Goal: Complete application form

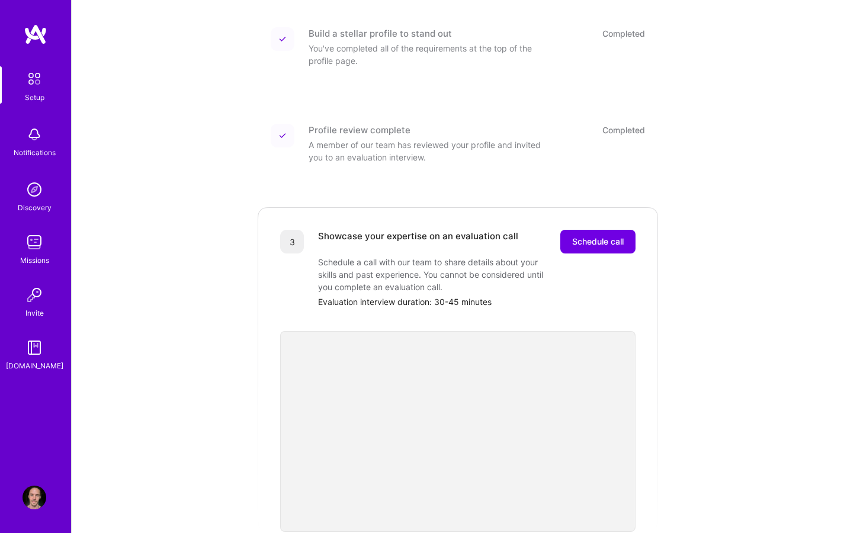
scroll to position [183, 0]
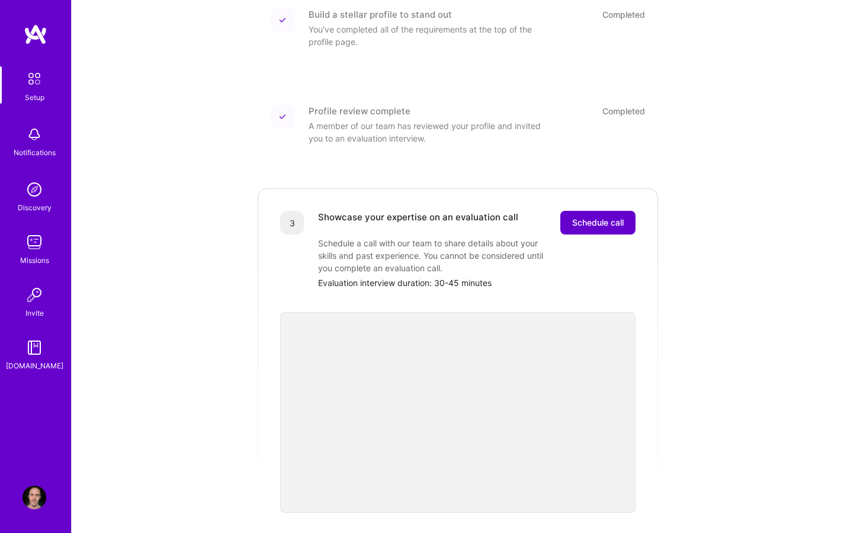
click at [595, 217] on span "Schedule call" at bounding box center [598, 223] width 52 height 12
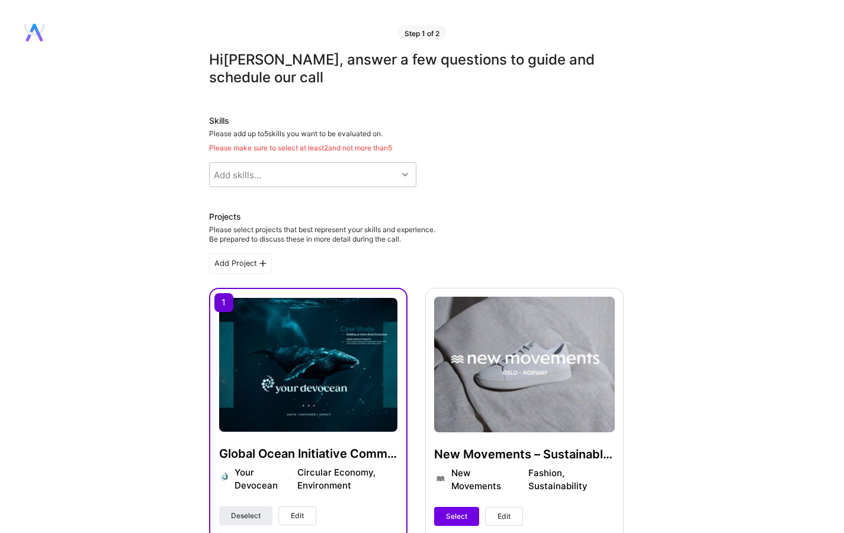
click at [564, 140] on div "Please add up to 5 skills you want to be evaluated on. Please make sure to sele…" at bounding box center [416, 141] width 415 height 24
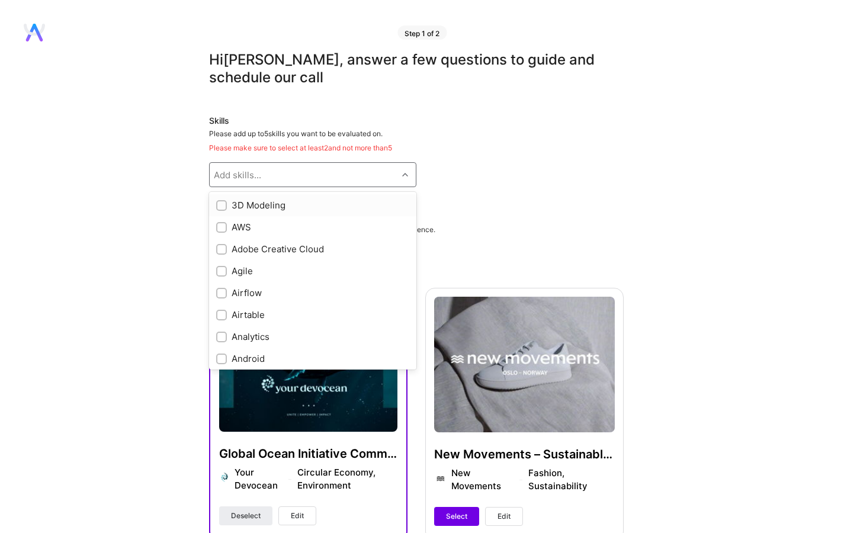
click at [319, 173] on div "Add skills..." at bounding box center [304, 175] width 188 height 24
click at [222, 225] on input "checkbox" at bounding box center [223, 228] width 8 height 8
checkbox input "true"
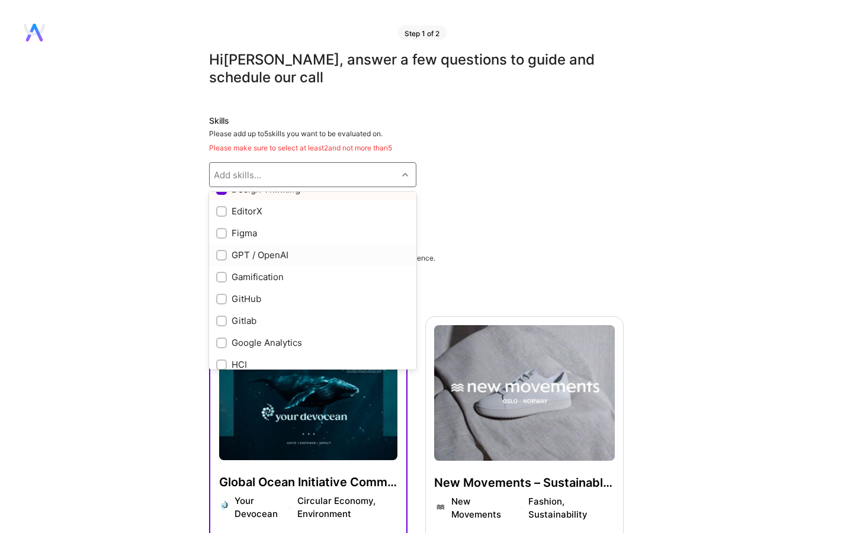
scroll to position [338, 0]
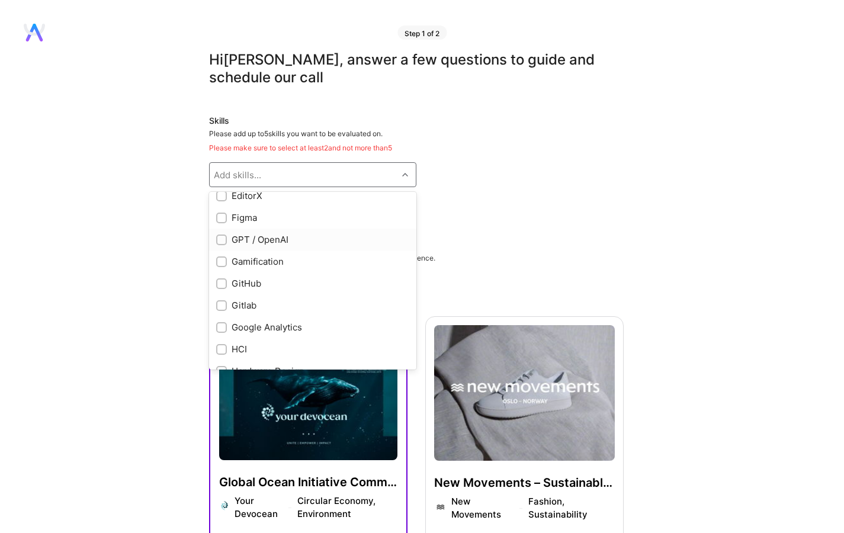
click at [220, 240] on input "checkbox" at bounding box center [223, 240] width 8 height 8
checkbox input "true"
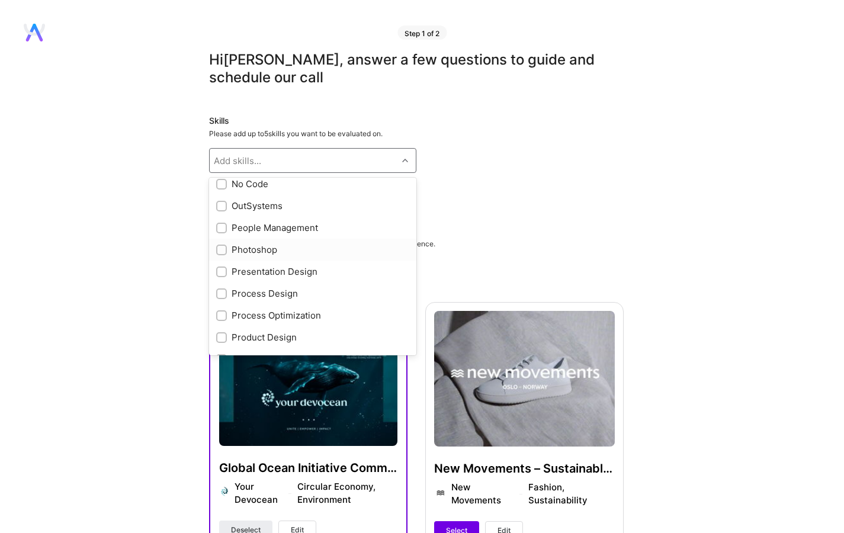
scroll to position [862, 0]
click at [223, 226] on input "checkbox" at bounding box center [223, 229] width 8 height 8
checkbox input "true"
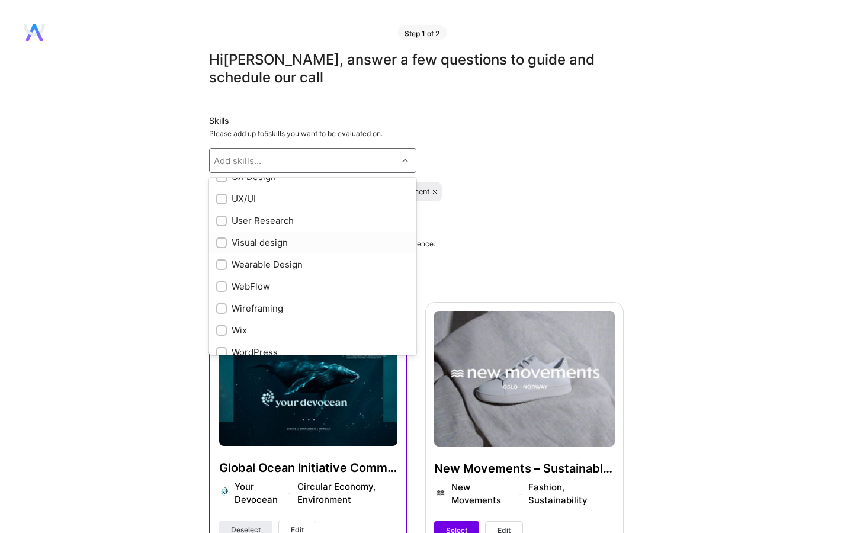
click at [221, 239] on input "checkbox" at bounding box center [223, 243] width 8 height 8
checkbox input "true"
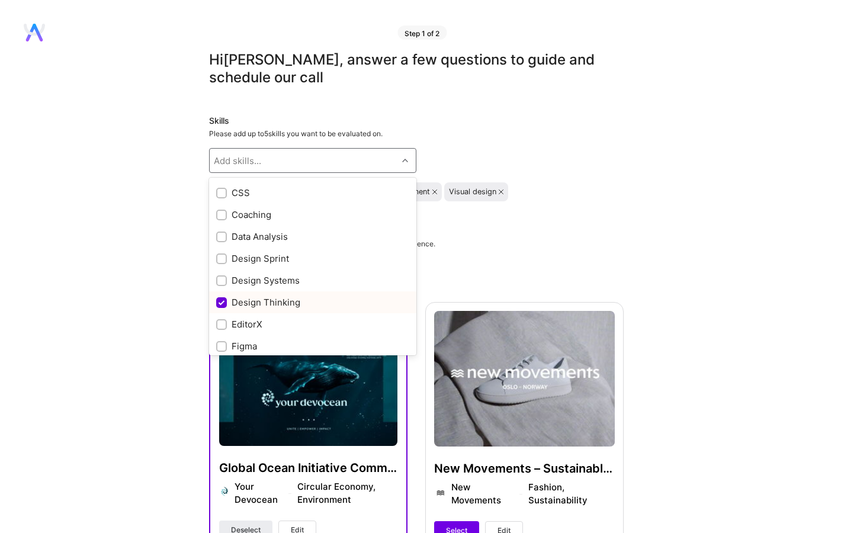
scroll to position [195, 0]
click at [363, 275] on div "Design Systems" at bounding box center [312, 281] width 193 height 12
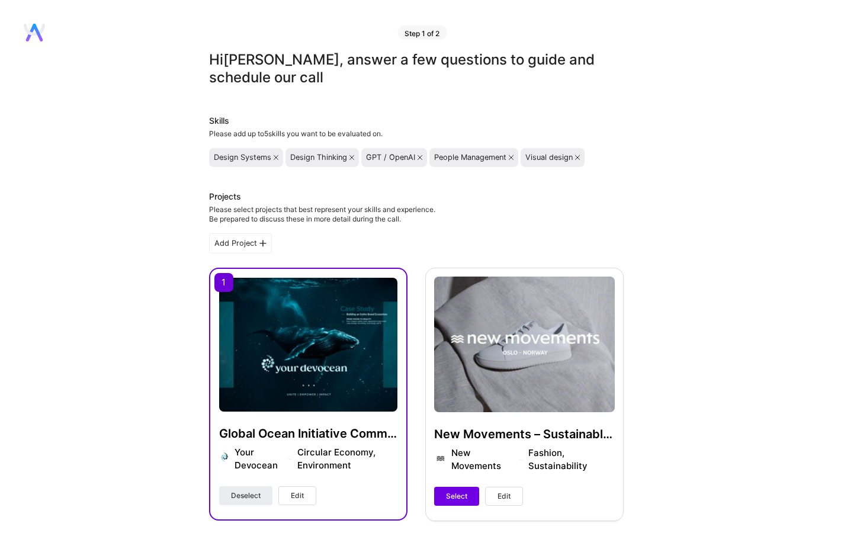
click at [274, 156] on icon at bounding box center [276, 157] width 5 height 5
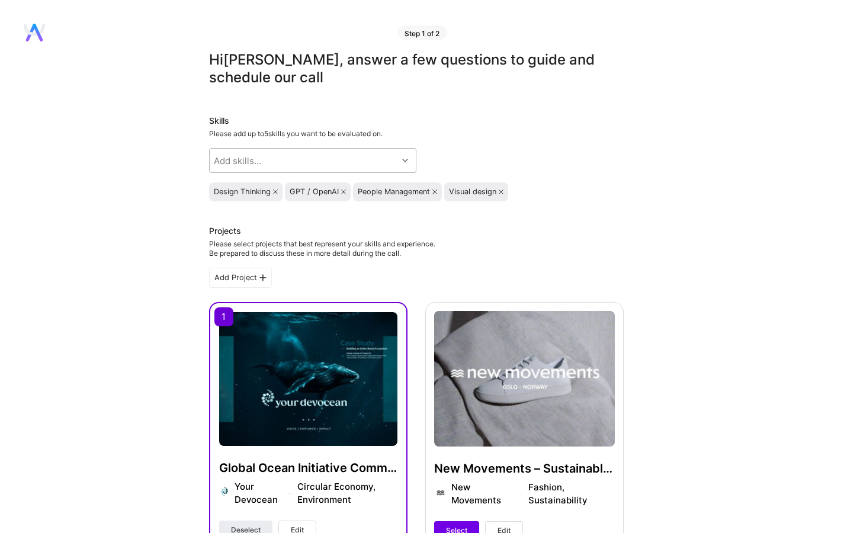
click at [299, 166] on div "Add skills..." at bounding box center [304, 161] width 188 height 24
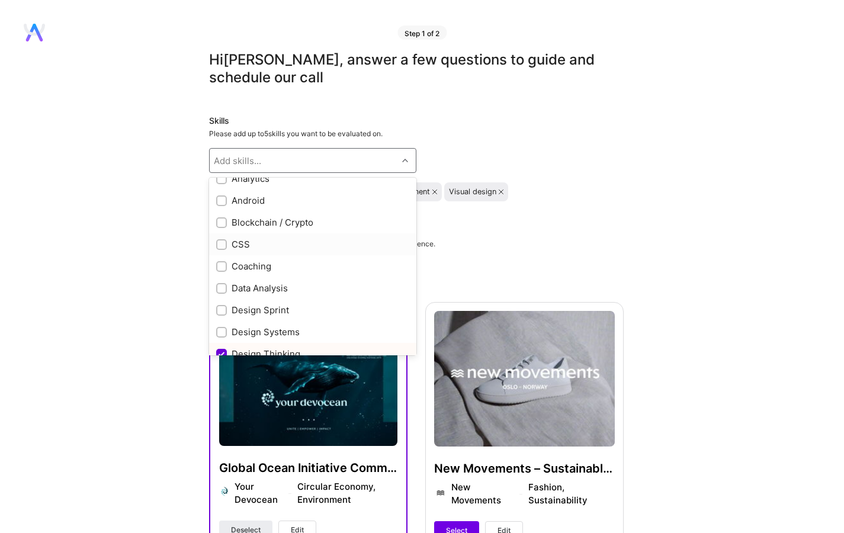
scroll to position [199, 0]
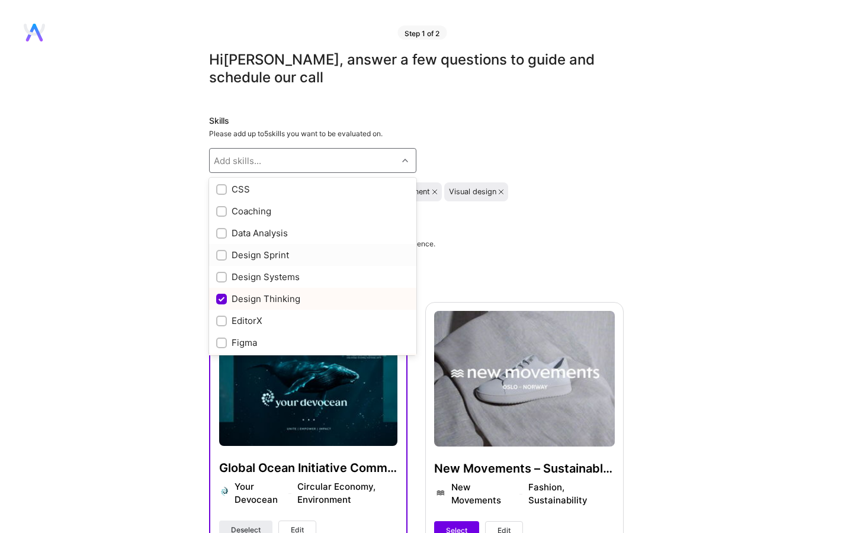
click at [320, 252] on div "Design Sprint" at bounding box center [312, 255] width 193 height 12
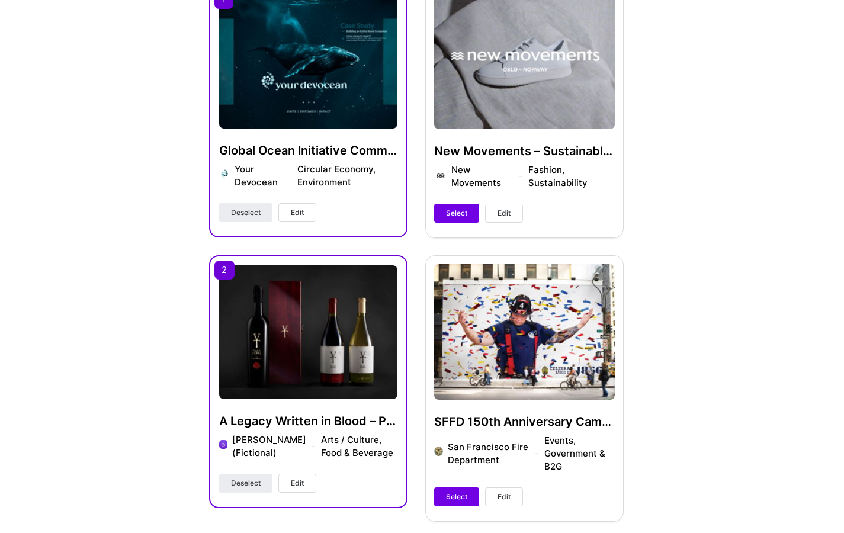
scroll to position [283, 0]
click at [222, 272] on div "A Legacy Written in Blood – Packaging Concept Wallachia Vineyard (Fictional) Ar…" at bounding box center [308, 381] width 198 height 253
click at [243, 489] on span "Deselect" at bounding box center [246, 483] width 30 height 11
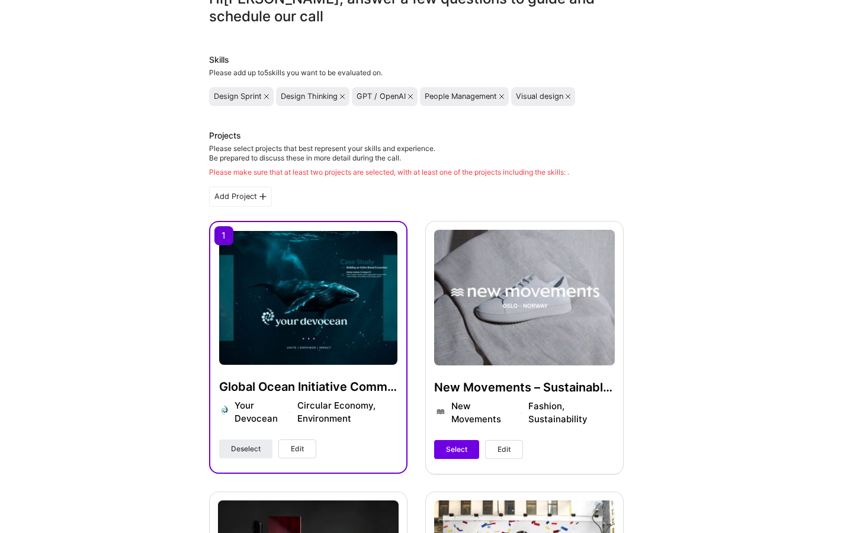
scroll to position [77, 0]
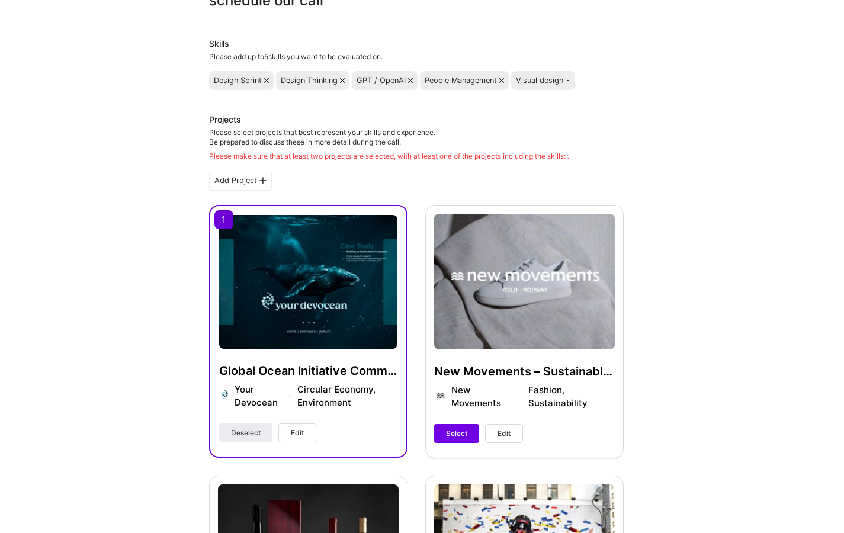
click at [450, 428] on span "Select" at bounding box center [456, 433] width 21 height 11
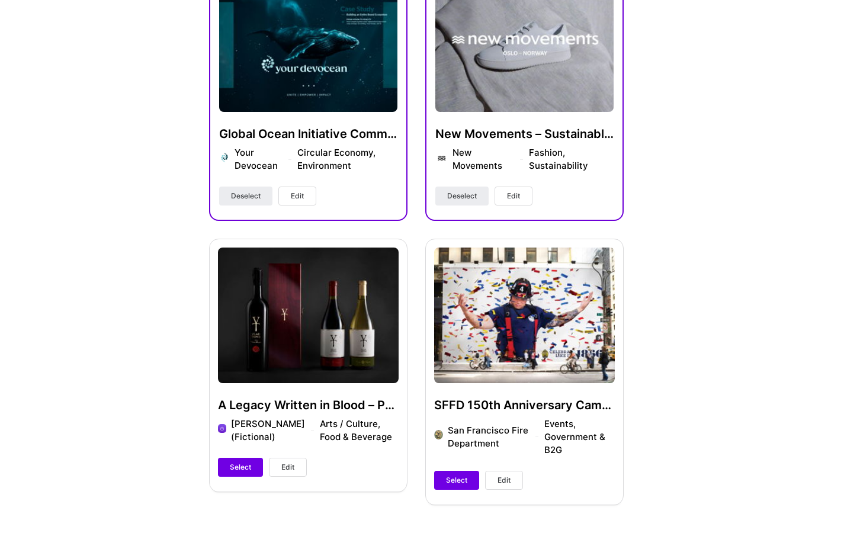
scroll to position [300, 0]
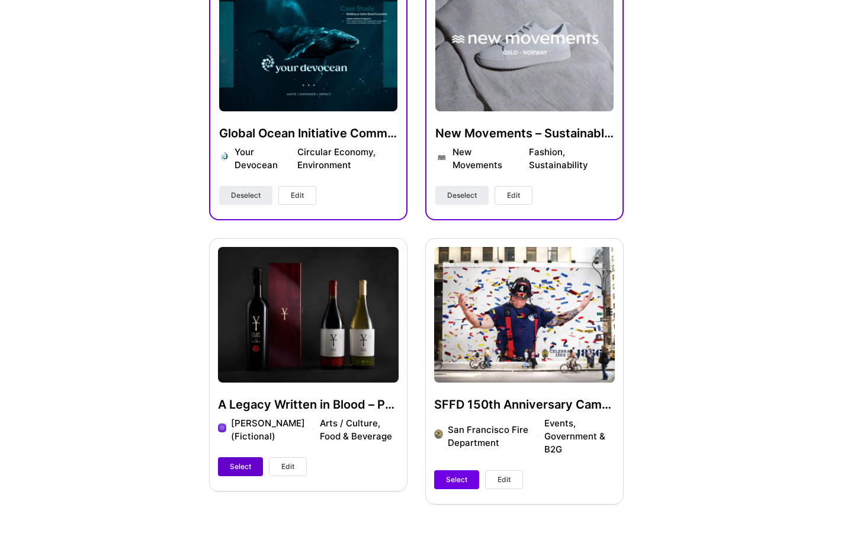
click at [240, 472] on span "Select" at bounding box center [240, 466] width 21 height 11
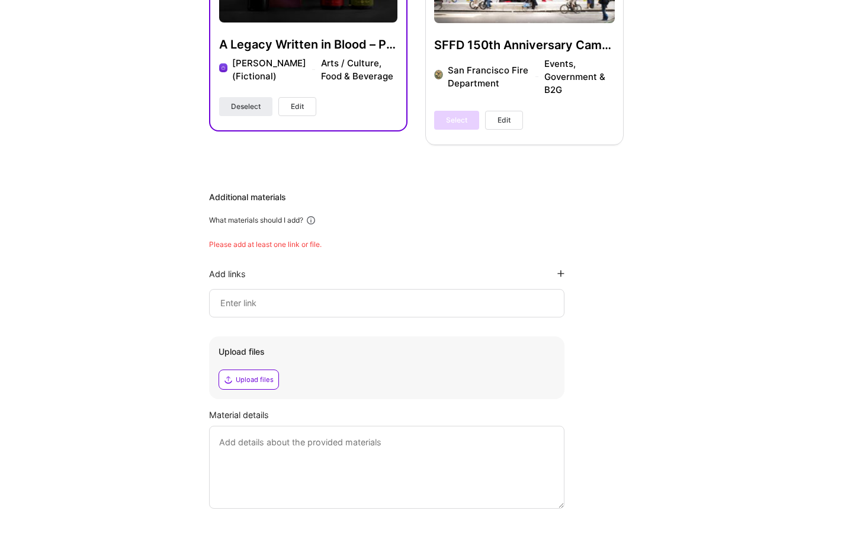
scroll to position [664, 0]
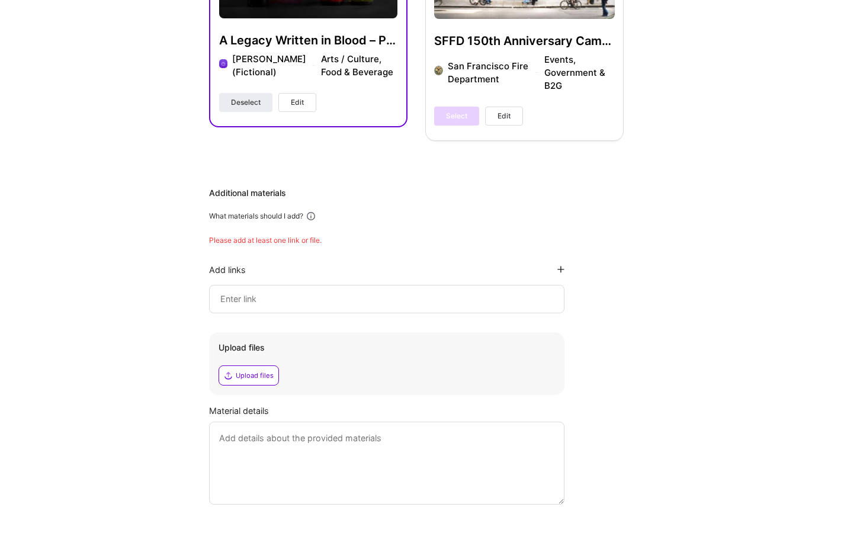
drag, startPoint x: 284, startPoint y: 290, endPoint x: 305, endPoint y: 287, distance: 21.5
click at [284, 290] on div at bounding box center [386, 299] width 355 height 28
click at [312, 294] on input at bounding box center [386, 299] width 335 height 14
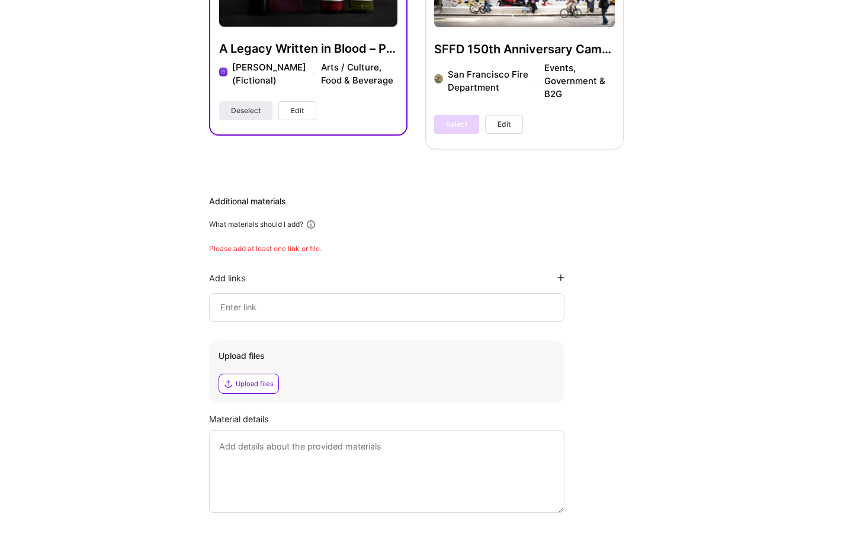
click at [338, 306] on input at bounding box center [386, 307] width 335 height 14
click at [563, 275] on icon at bounding box center [560, 277] width 7 height 7
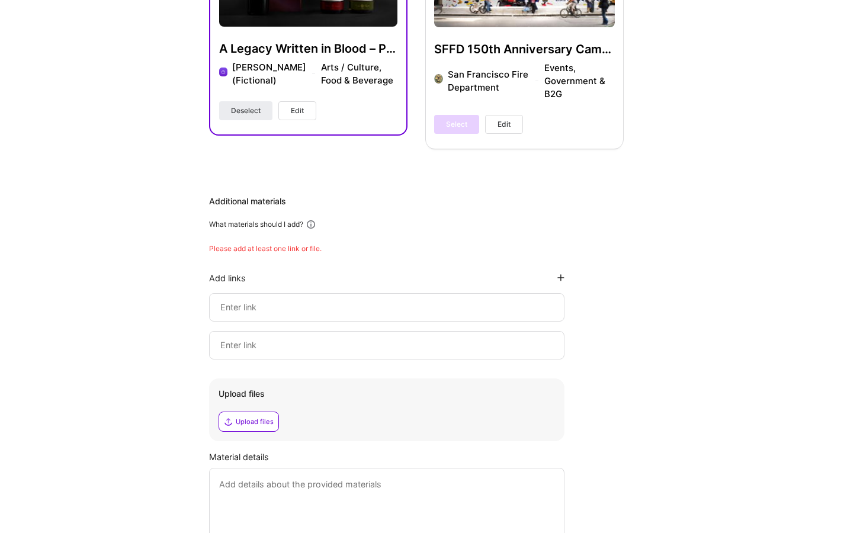
click at [311, 306] on input at bounding box center [386, 307] width 335 height 14
click at [320, 304] on input at bounding box center [386, 307] width 335 height 14
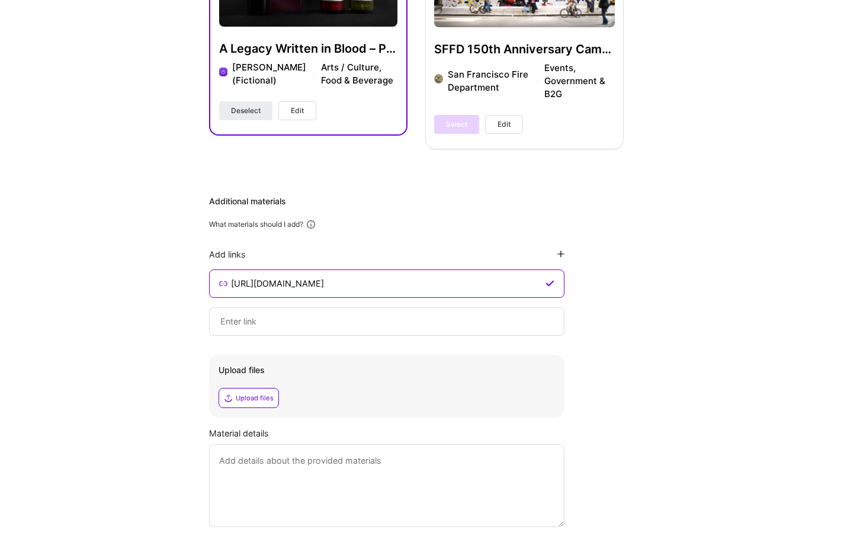
type input "https://alexanderkonig.com"
click at [619, 374] on div "Additional materials What materials should I add? Add links https://alexanderko…" at bounding box center [416, 361] width 415 height 332
click at [259, 395] on div "Upload files" at bounding box center [255, 397] width 38 height 9
click at [271, 291] on input at bounding box center [386, 284] width 313 height 14
click at [300, 291] on input at bounding box center [386, 284] width 313 height 14
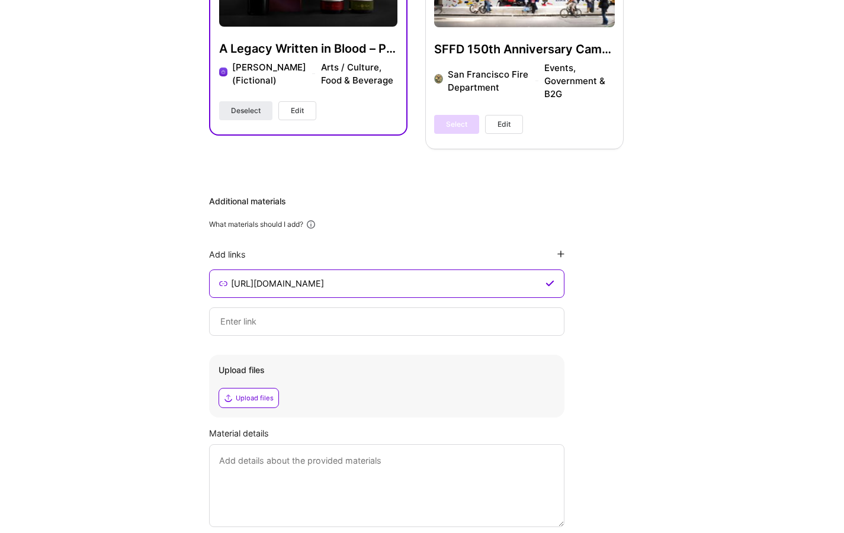
paste input "https://youtu.be/_rb3BT57CZ8?si=8bisLtbf3ZkG7uGU"
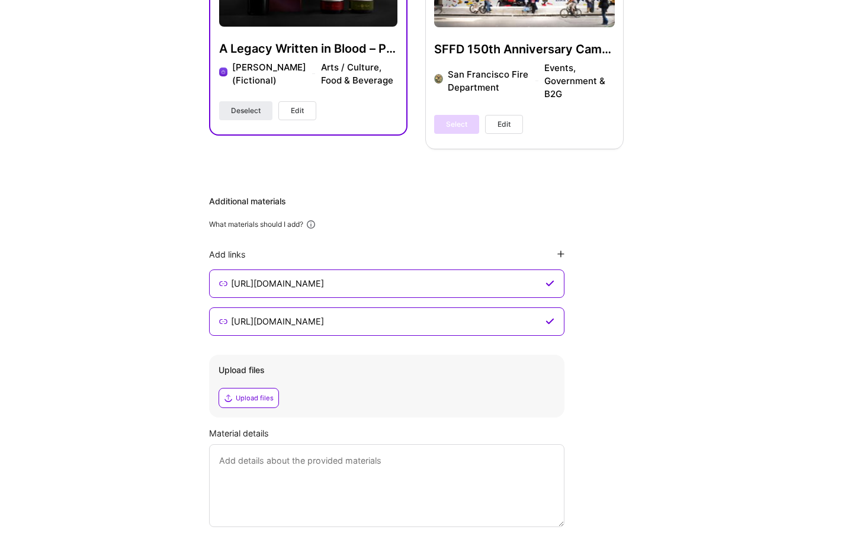
type input "https://youtu.be/_rb3BT57CZ8?si=8bisLtbf3ZkG7uGU"
